Goal: Task Accomplishment & Management: Complete application form

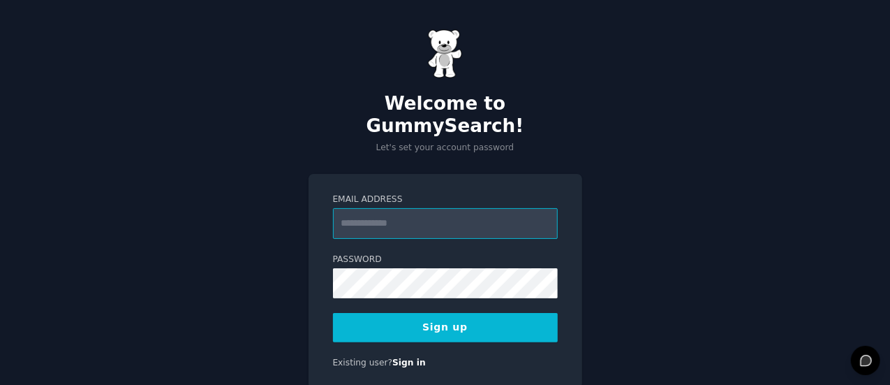
click at [450, 208] on input "Email Address" at bounding box center [445, 223] width 225 height 31
type input "**********"
click at [441, 313] on button "Sign up" at bounding box center [445, 327] width 225 height 29
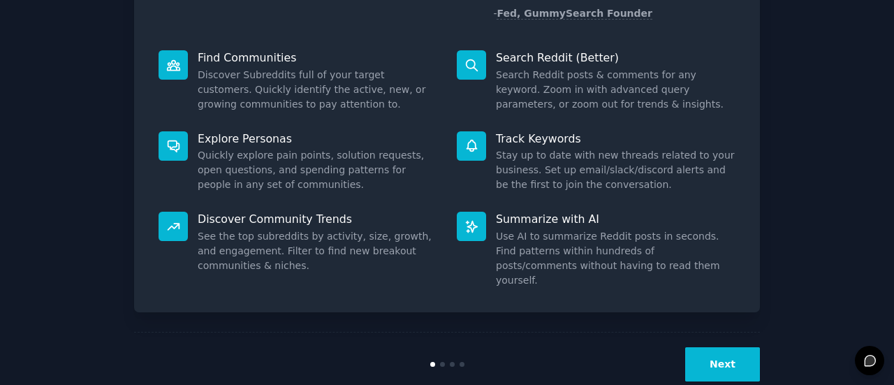
click at [735, 347] on button "Next" at bounding box center [722, 364] width 75 height 34
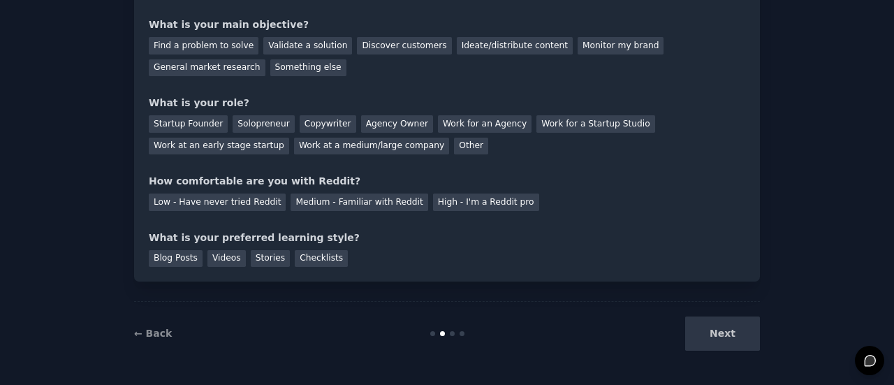
scroll to position [114, 0]
click at [727, 339] on div "Next" at bounding box center [655, 334] width 209 height 34
click at [727, 336] on div "Next" at bounding box center [655, 334] width 209 height 34
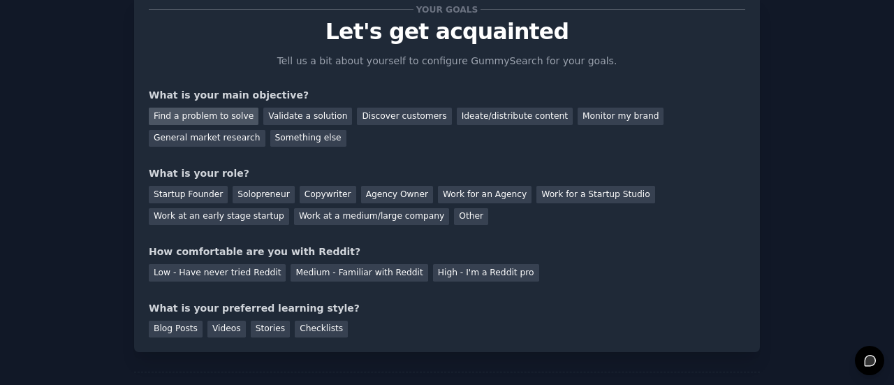
click at [229, 115] on div "Find a problem to solve" at bounding box center [204, 116] width 110 height 17
click at [360, 110] on div "Discover customers" at bounding box center [404, 116] width 94 height 17
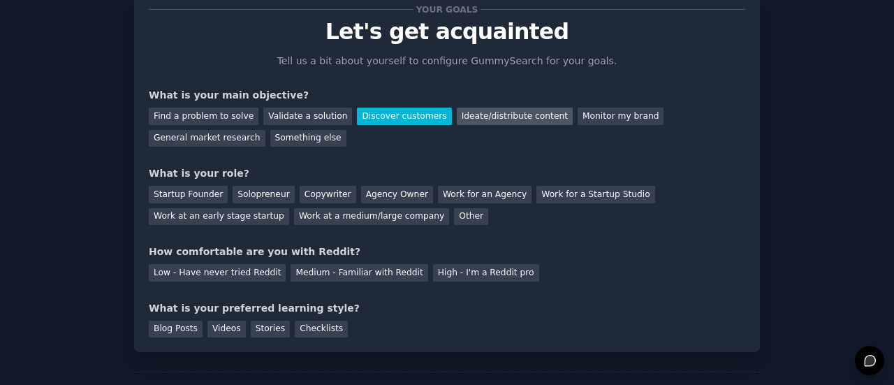
click at [498, 117] on div "Ideate/distribute content" at bounding box center [515, 116] width 116 height 17
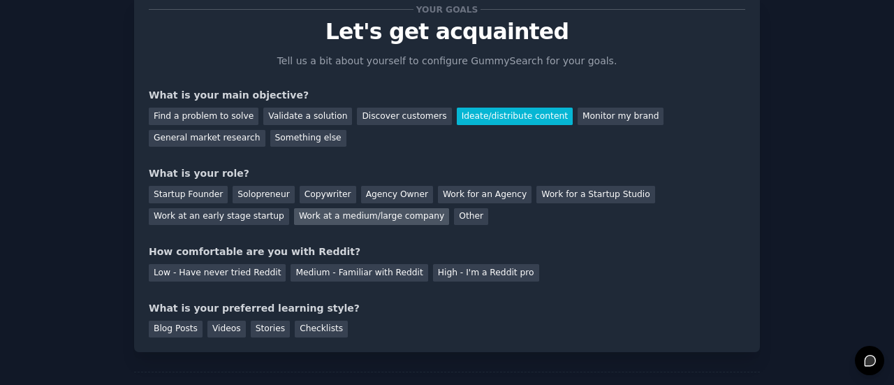
click at [294, 221] on div "Work at a medium/large company" at bounding box center [371, 216] width 155 height 17
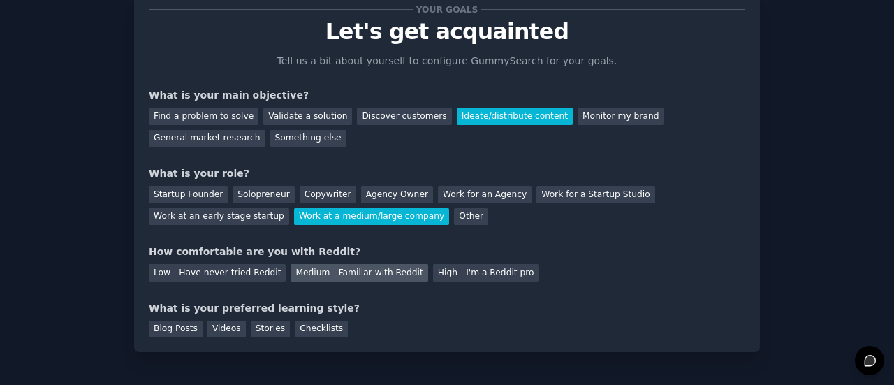
click at [378, 279] on div "Medium - Familiar with Reddit" at bounding box center [358, 272] width 137 height 17
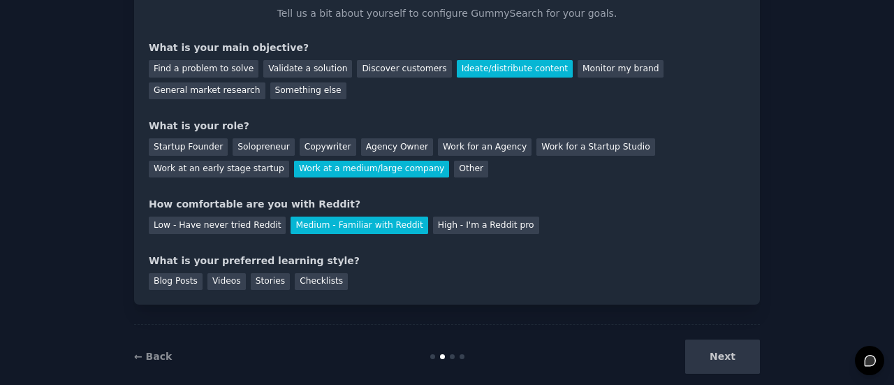
scroll to position [114, 0]
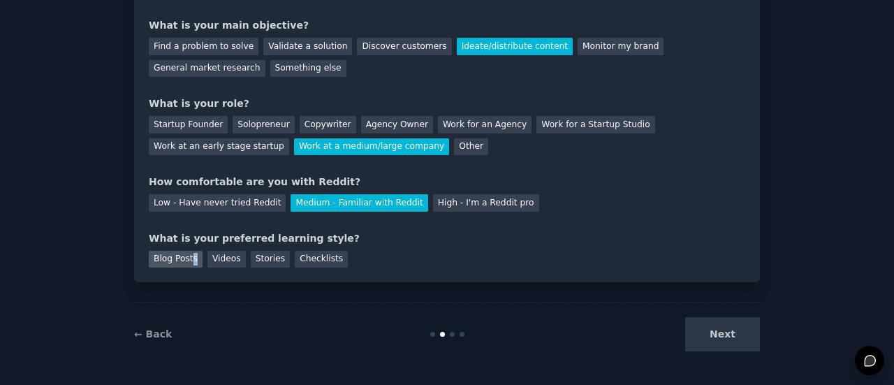
click at [190, 260] on div "Blog Posts" at bounding box center [176, 259] width 54 height 17
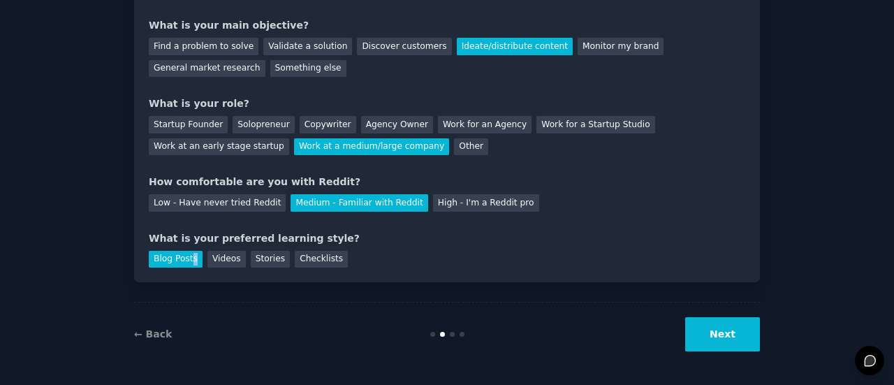
click at [753, 330] on button "Next" at bounding box center [722, 334] width 75 height 34
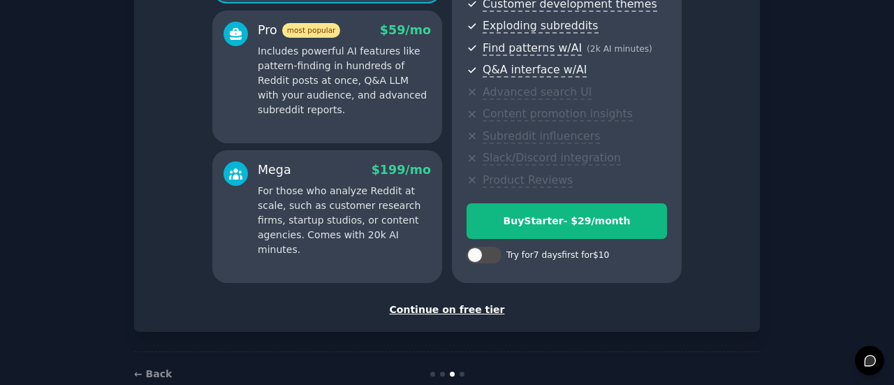
scroll to position [283, 0]
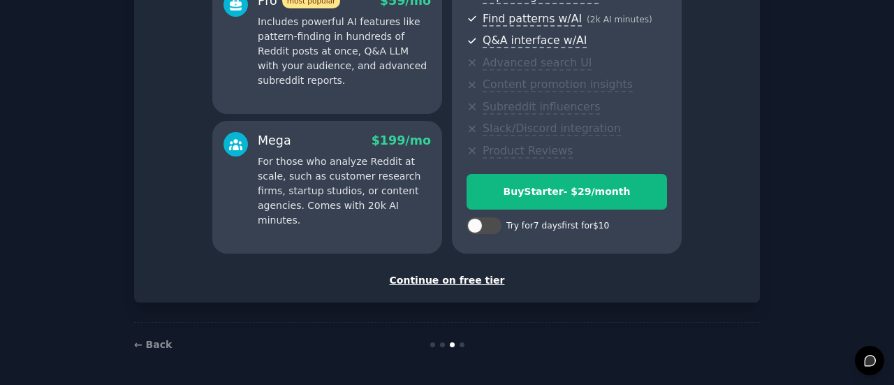
click at [481, 276] on div "Continue on free tier" at bounding box center [447, 280] width 596 height 15
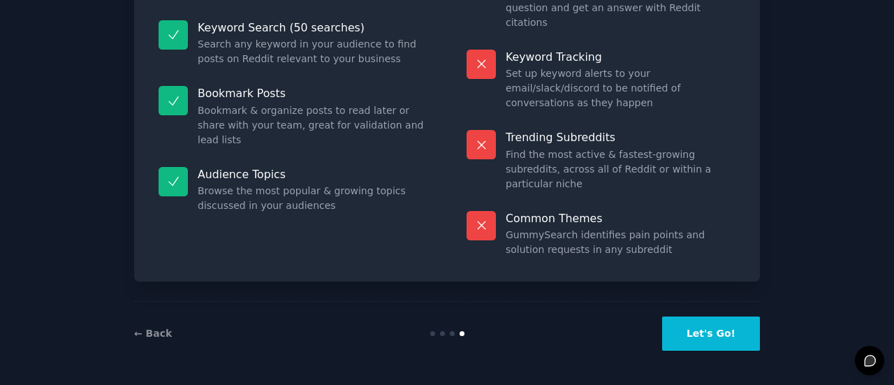
scroll to position [158, 0]
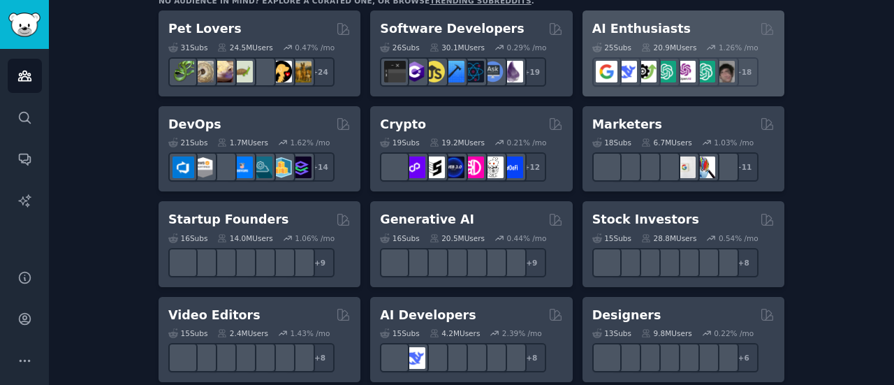
scroll to position [279, 0]
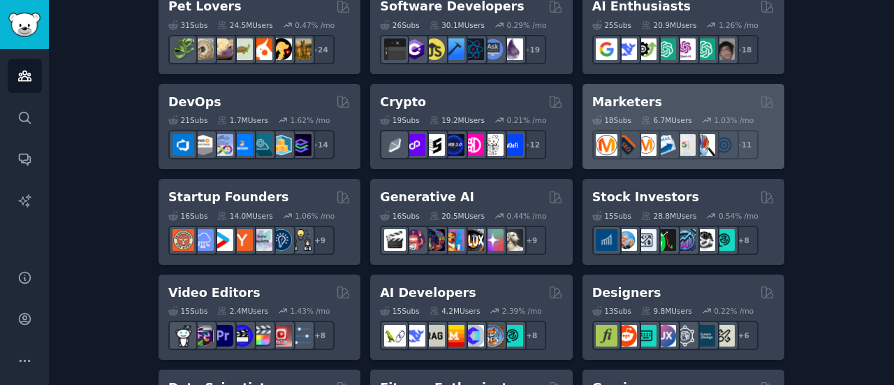
click at [681, 110] on div "18 Sub s 6.7M Users 1.03 % /mo r/AskMarketing + 11" at bounding box center [683, 134] width 182 height 49
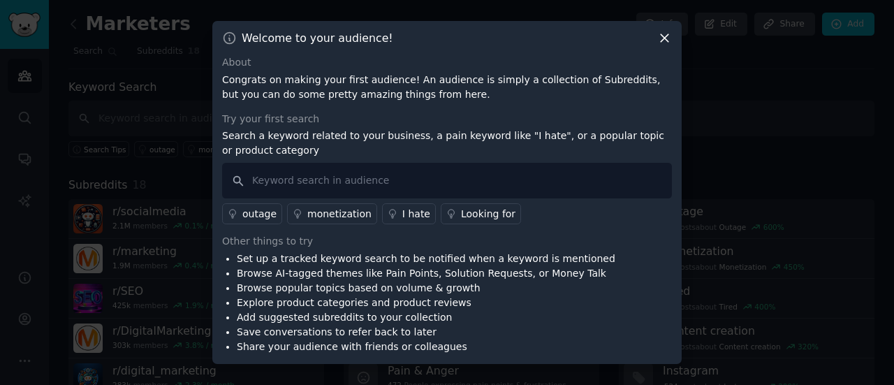
click at [662, 43] on icon at bounding box center [664, 38] width 15 height 15
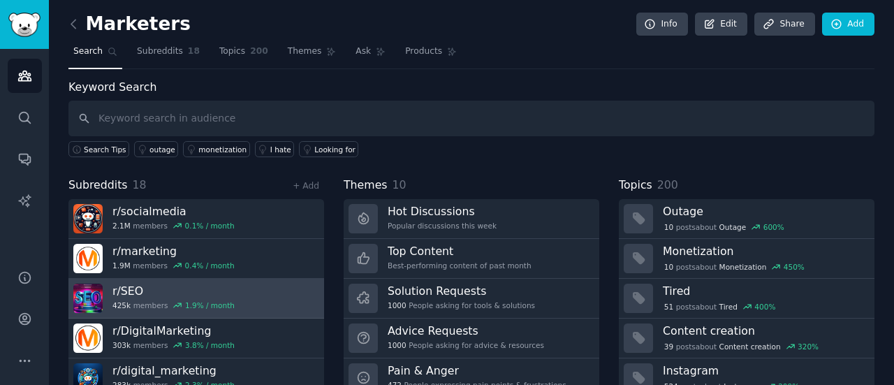
click at [133, 304] on div "425k members 1.9 % / month" at bounding box center [173, 305] width 122 height 10
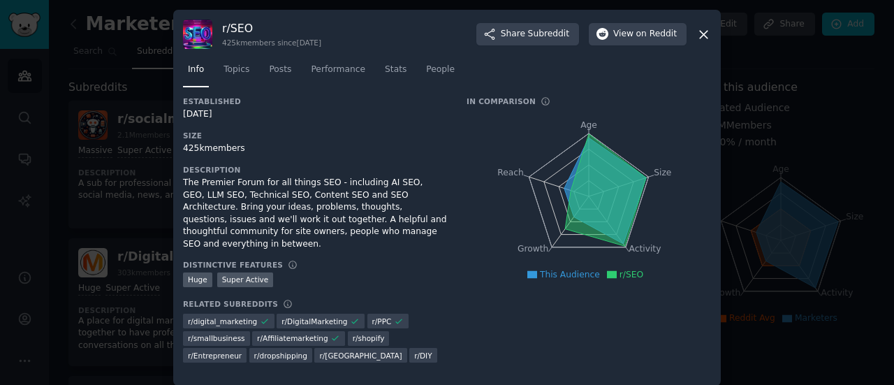
click at [701, 40] on icon at bounding box center [703, 34] width 15 height 15
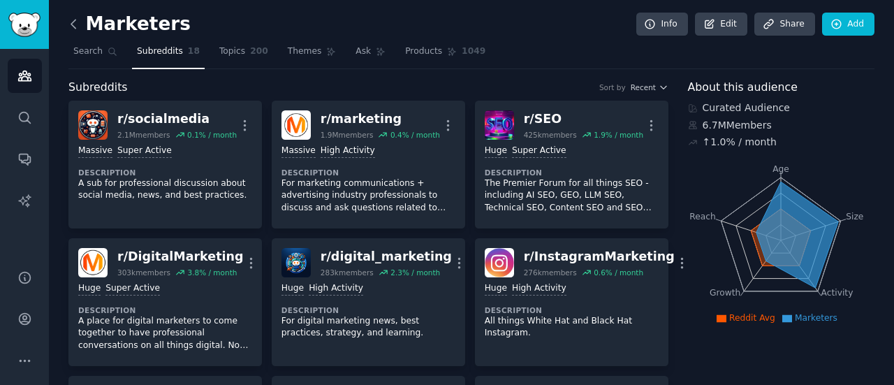
click at [70, 28] on icon at bounding box center [73, 24] width 15 height 15
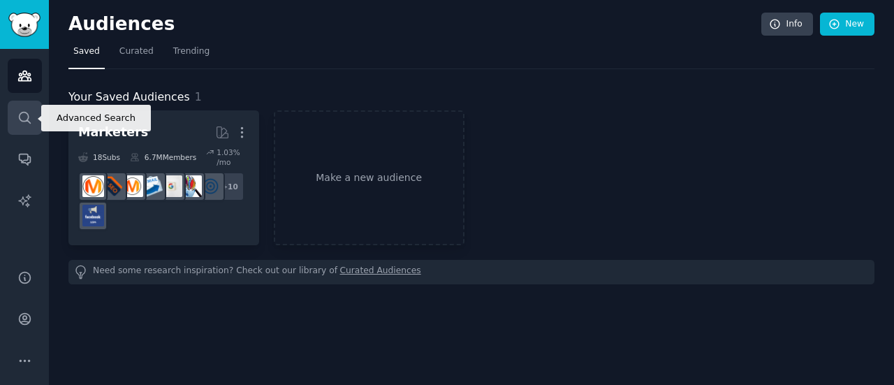
click at [32, 117] on link "Search" at bounding box center [25, 118] width 34 height 34
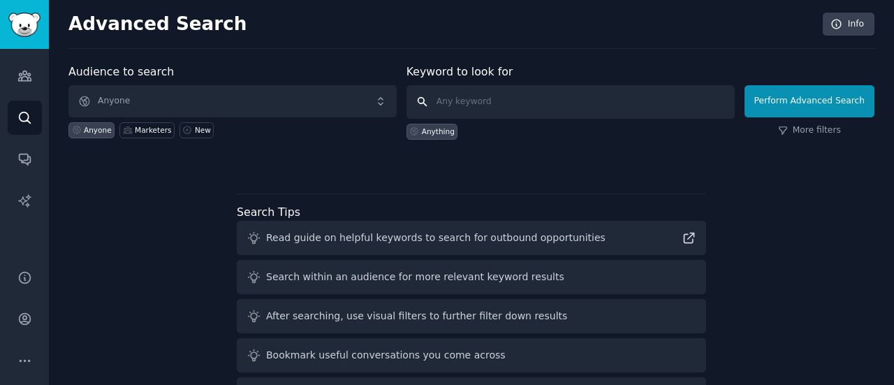
click at [482, 103] on input "text" at bounding box center [570, 102] width 328 height 34
type input "dinheiro"
click button "Perform Advanced Search" at bounding box center [809, 101] width 130 height 32
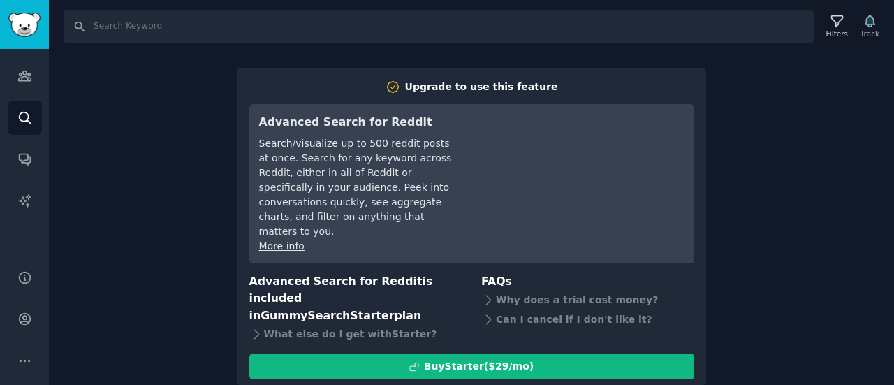
click at [794, 209] on div "Search Filters Track Upgrade to use this feature Advanced Search for Reddit Sea…" at bounding box center [471, 192] width 845 height 385
